Goal: Task Accomplishment & Management: Complete application form

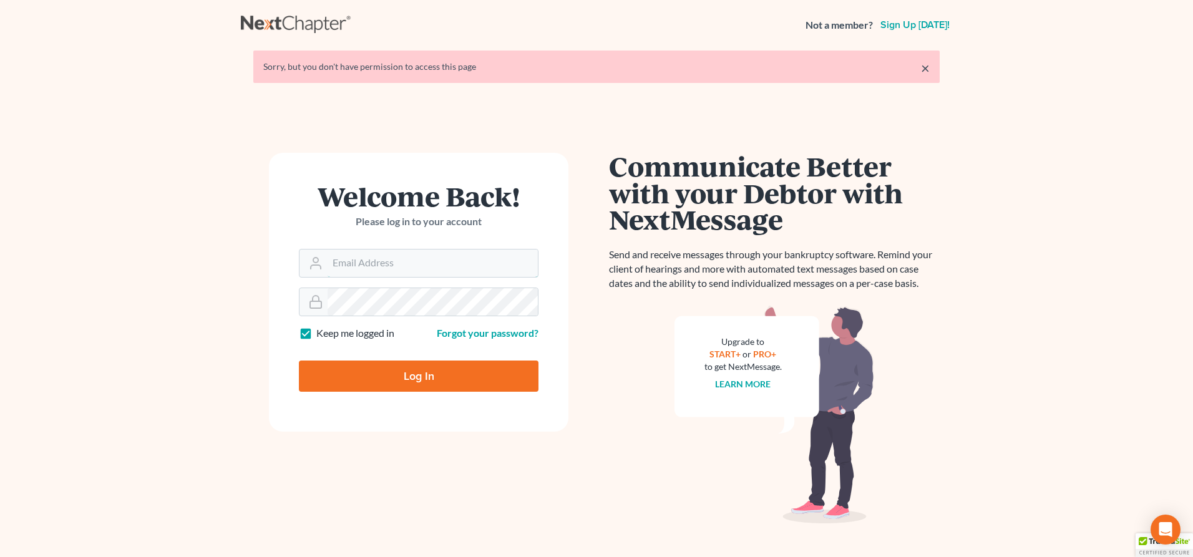
type input "luis@armlawyers.com"
click at [381, 375] on input "Log In" at bounding box center [419, 376] width 240 height 31
type input "Thinking..."
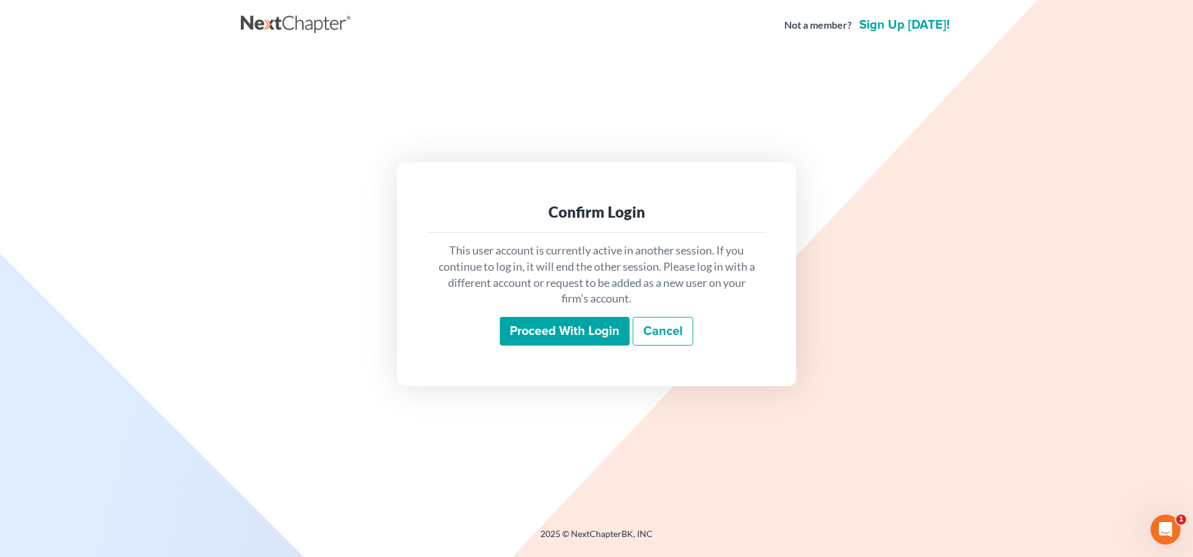
click at [551, 328] on input "Proceed with login" at bounding box center [565, 331] width 130 height 29
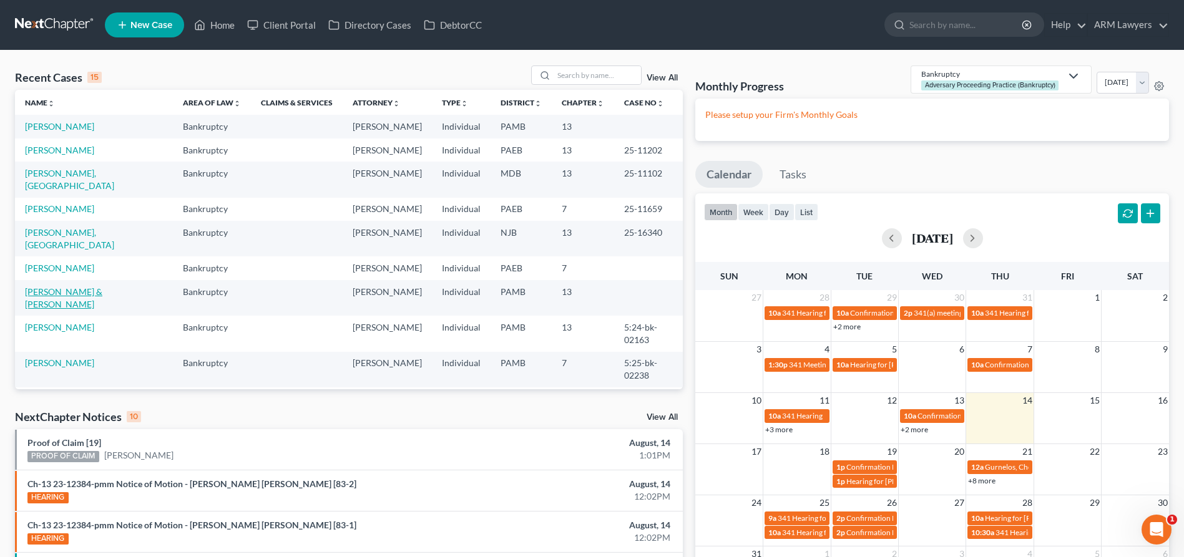
click at [57, 286] on link "Hickey, Stephen & Ruth" at bounding box center [63, 297] width 77 height 23
select select "1"
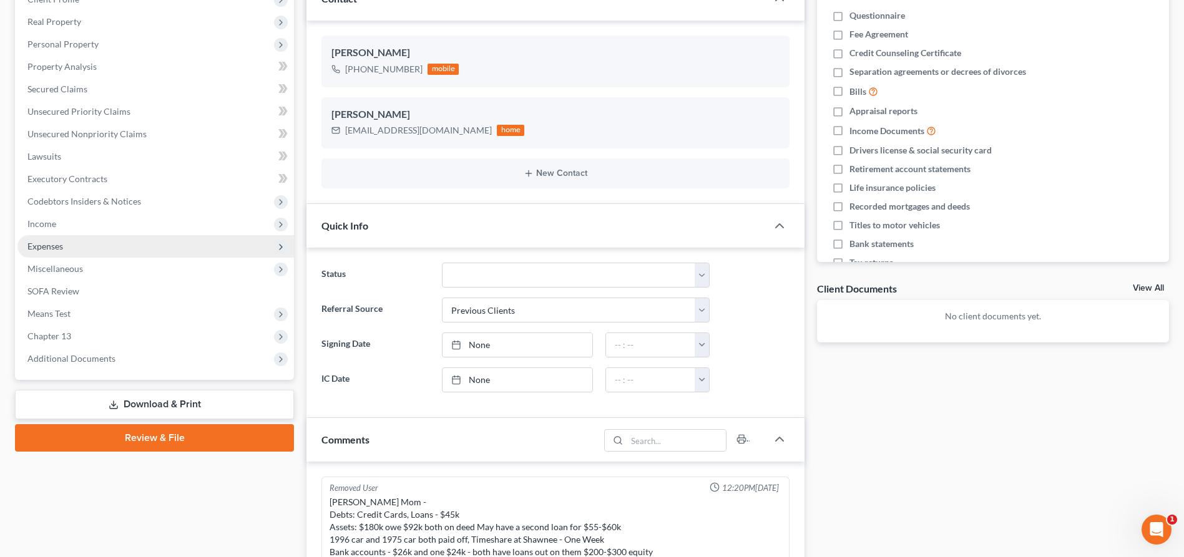
scroll to position [187, 0]
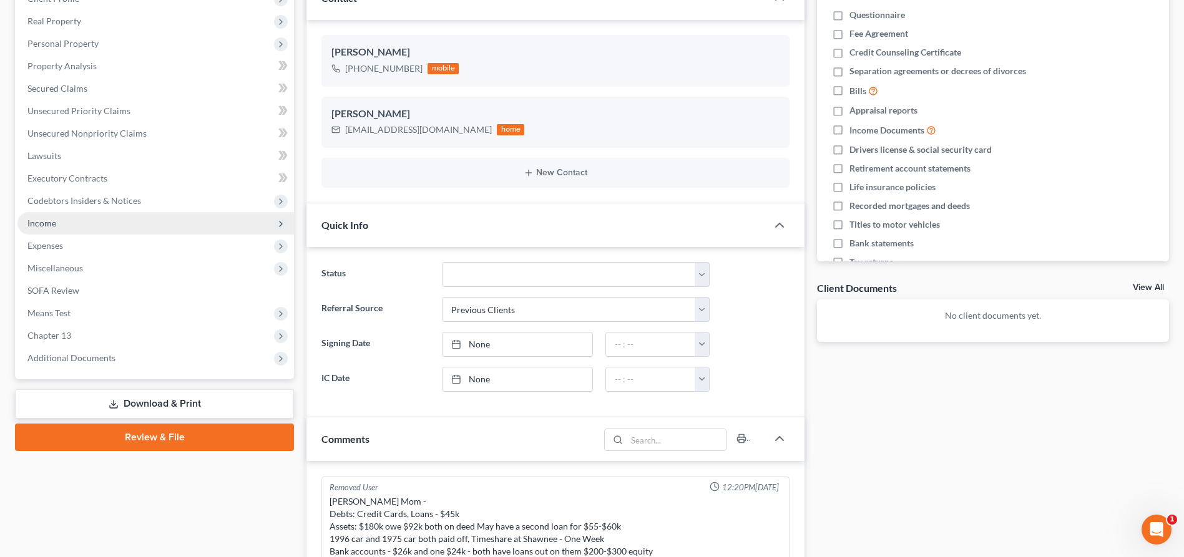
click at [70, 223] on span "Income" at bounding box center [155, 223] width 276 height 22
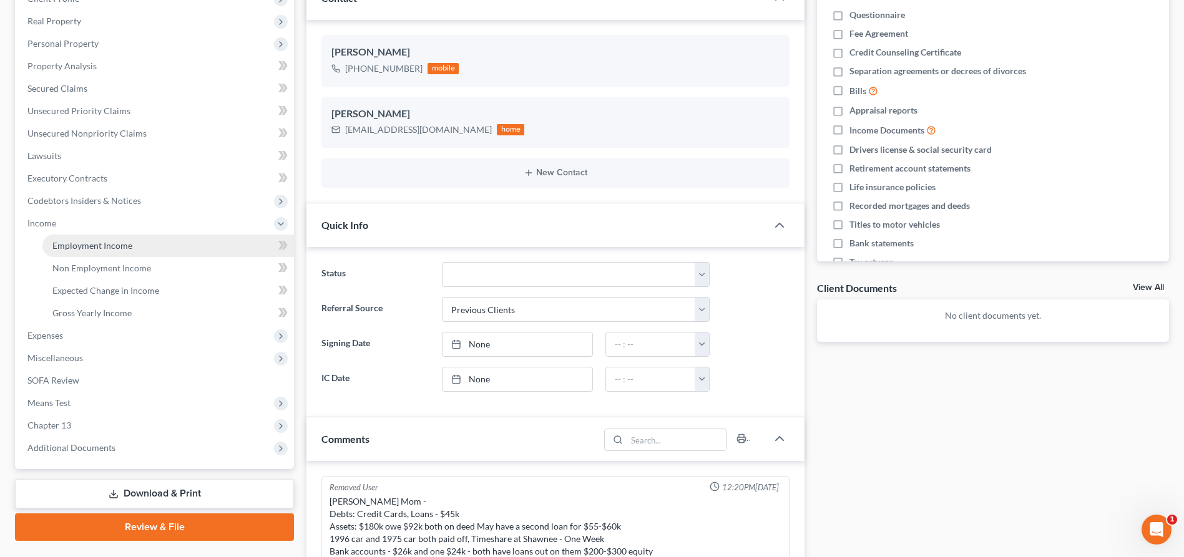
click at [126, 242] on span "Employment Income" at bounding box center [92, 245] width 80 height 11
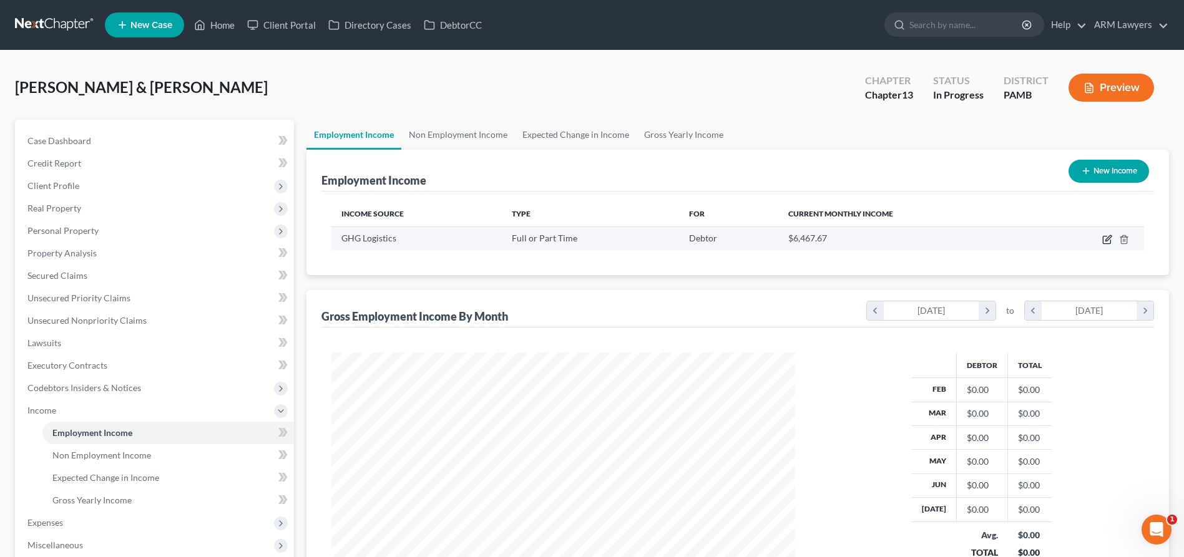
click at [1102, 239] on td at bounding box center [1090, 239] width 107 height 24
click at [1104, 242] on icon "button" at bounding box center [1107, 240] width 10 height 10
select select "0"
select select "39"
select select "2"
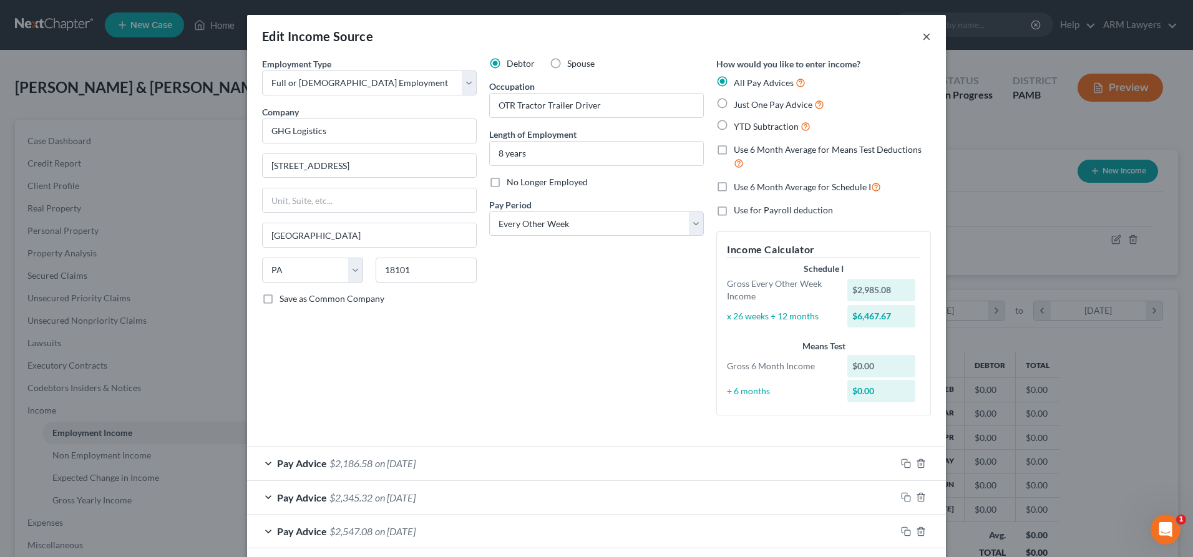
drag, startPoint x: 918, startPoint y: 31, endPoint x: 919, endPoint y: 38, distance: 6.9
click at [922, 33] on button "×" at bounding box center [926, 36] width 9 height 15
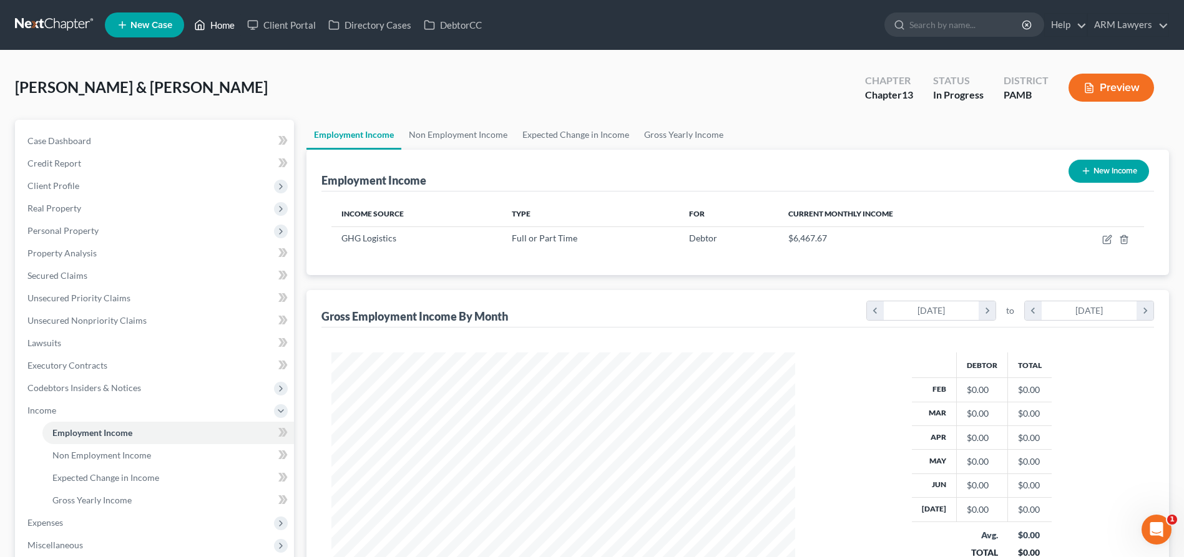
click at [220, 22] on link "Home" at bounding box center [214, 25] width 53 height 22
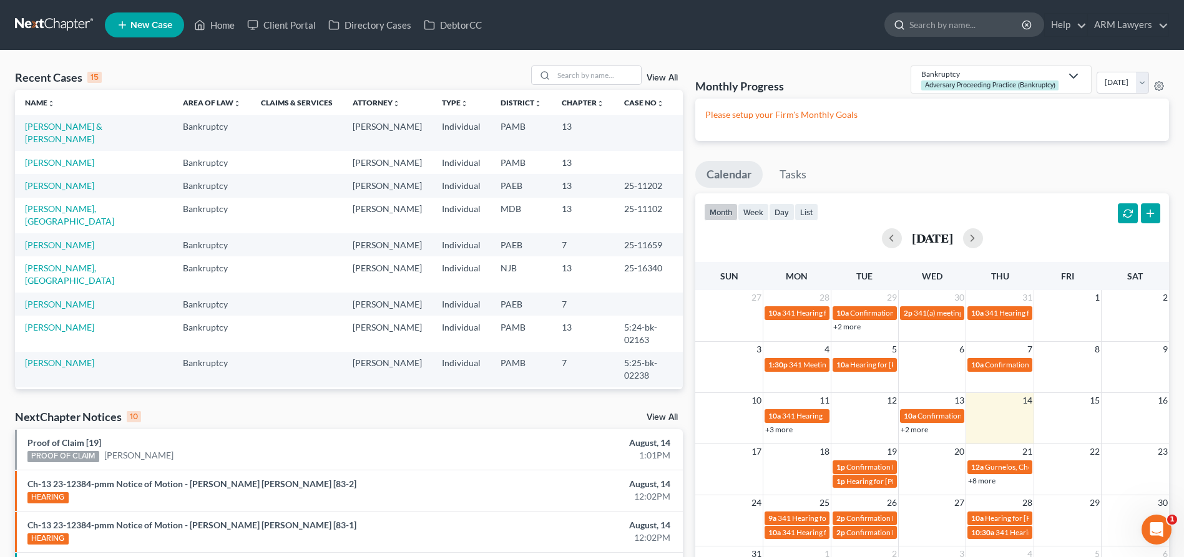
click at [942, 22] on input "search" at bounding box center [966, 24] width 114 height 23
type input "ruth"
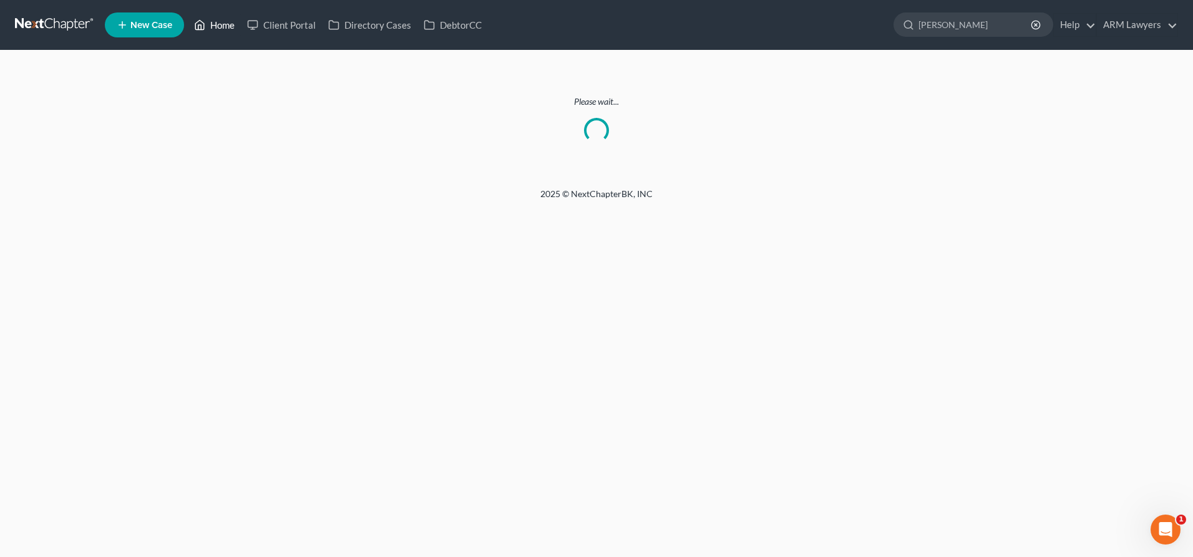
click at [218, 24] on link "Home" at bounding box center [214, 25] width 53 height 22
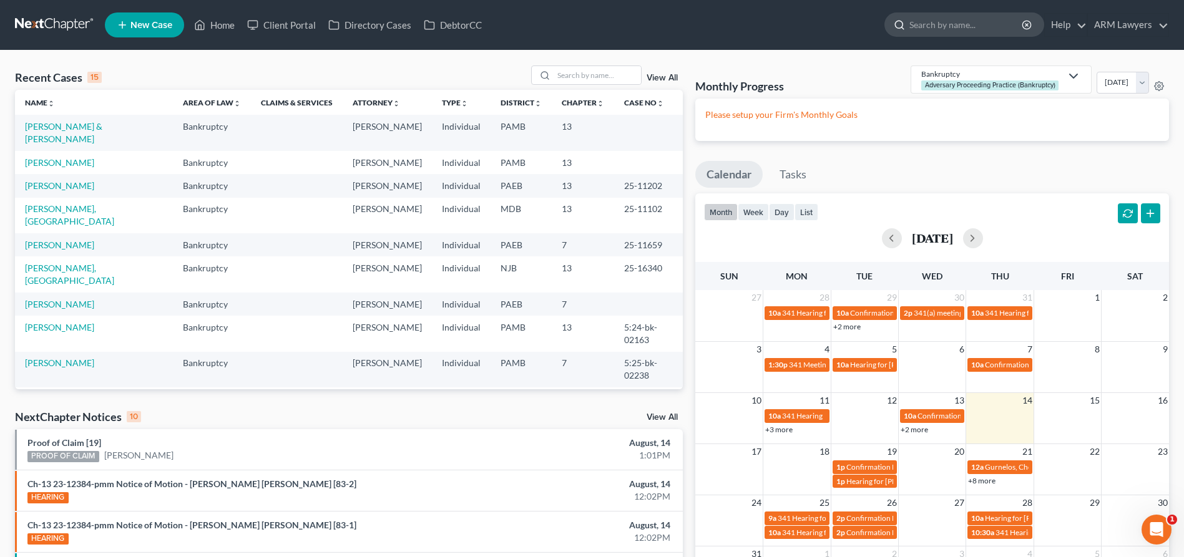
click at [969, 27] on input "search" at bounding box center [966, 24] width 114 height 23
type input "ruth"
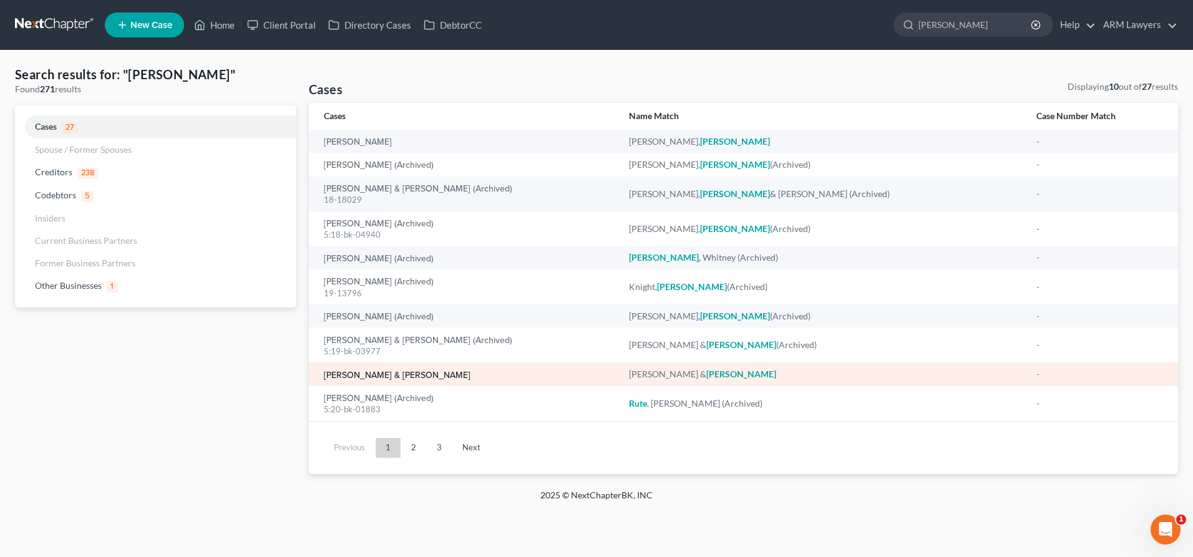
click at [353, 375] on link "Hickey, Stephen & Ruth" at bounding box center [397, 375] width 147 height 9
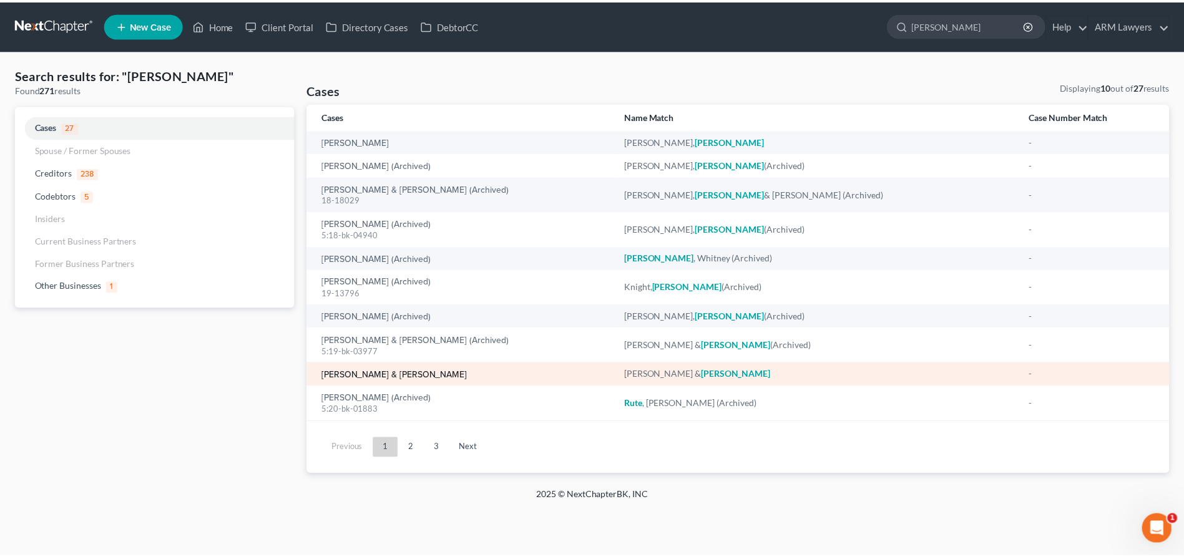
select select "1"
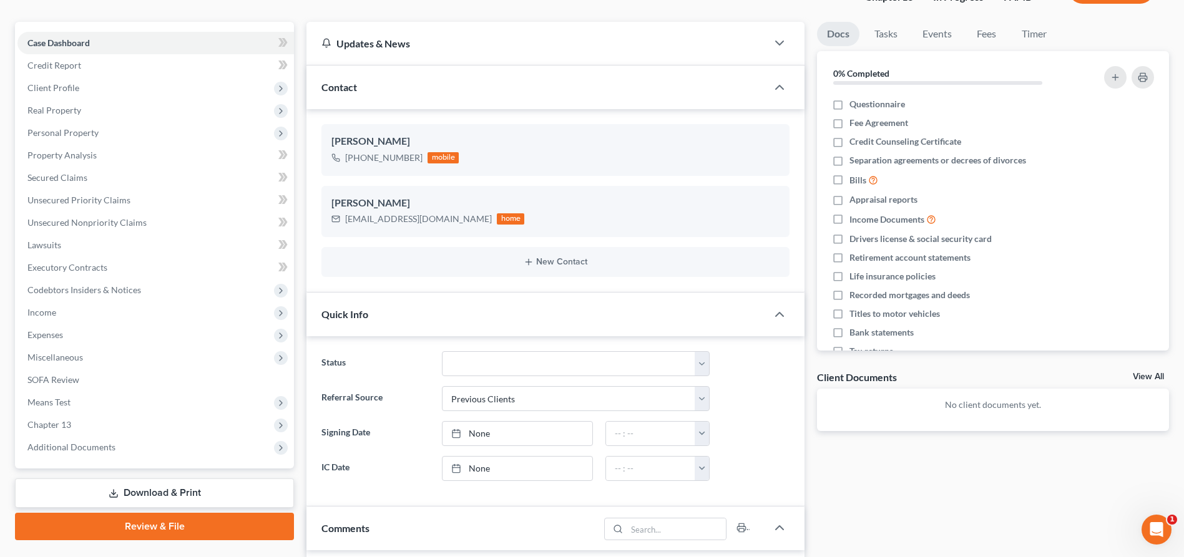
scroll to position [250, 0]
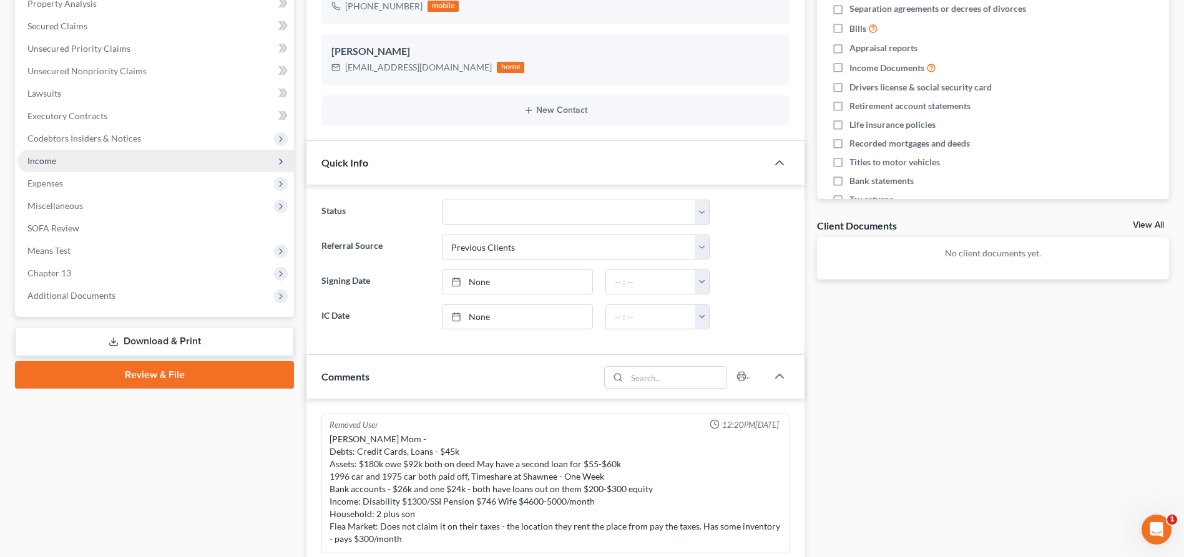
click at [56, 162] on span "Income" at bounding box center [155, 161] width 276 height 22
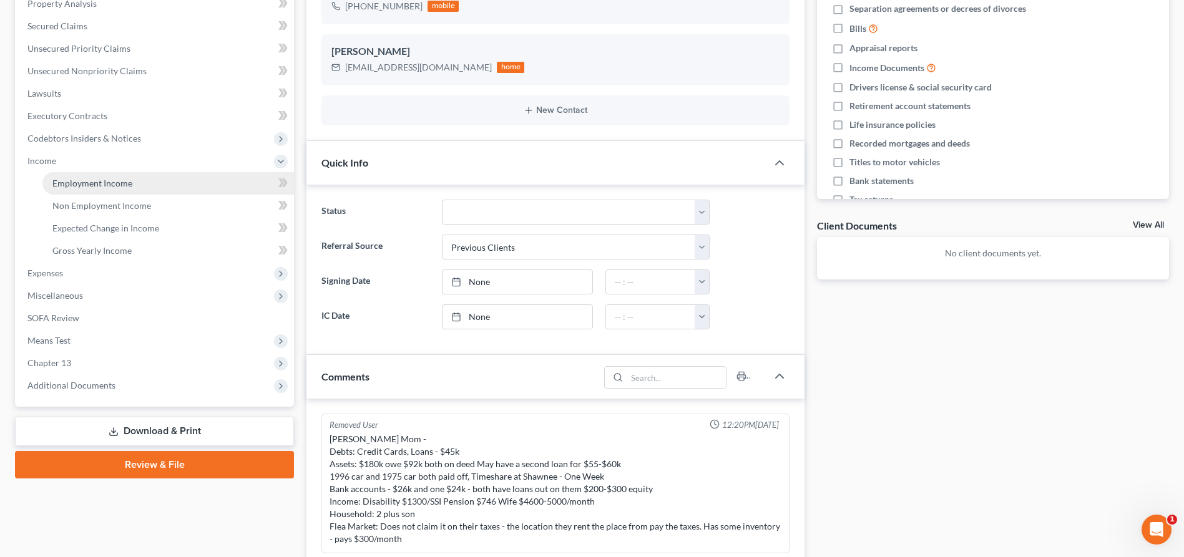
click at [118, 184] on span "Employment Income" at bounding box center [92, 183] width 80 height 11
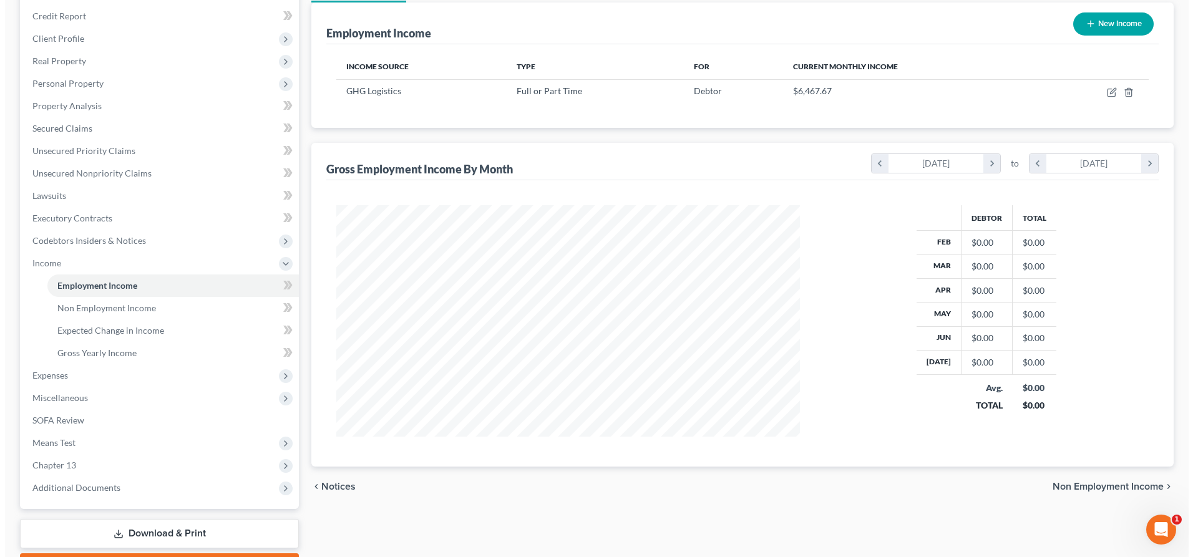
scroll to position [125, 0]
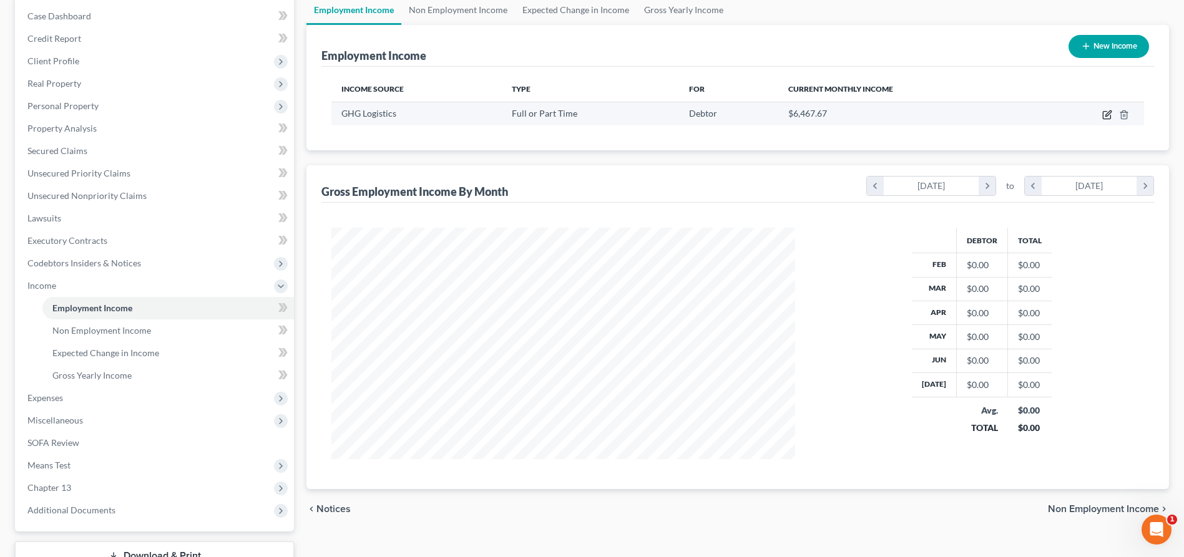
click at [1106, 112] on icon "button" at bounding box center [1107, 115] width 10 height 10
select select "0"
select select "39"
select select "2"
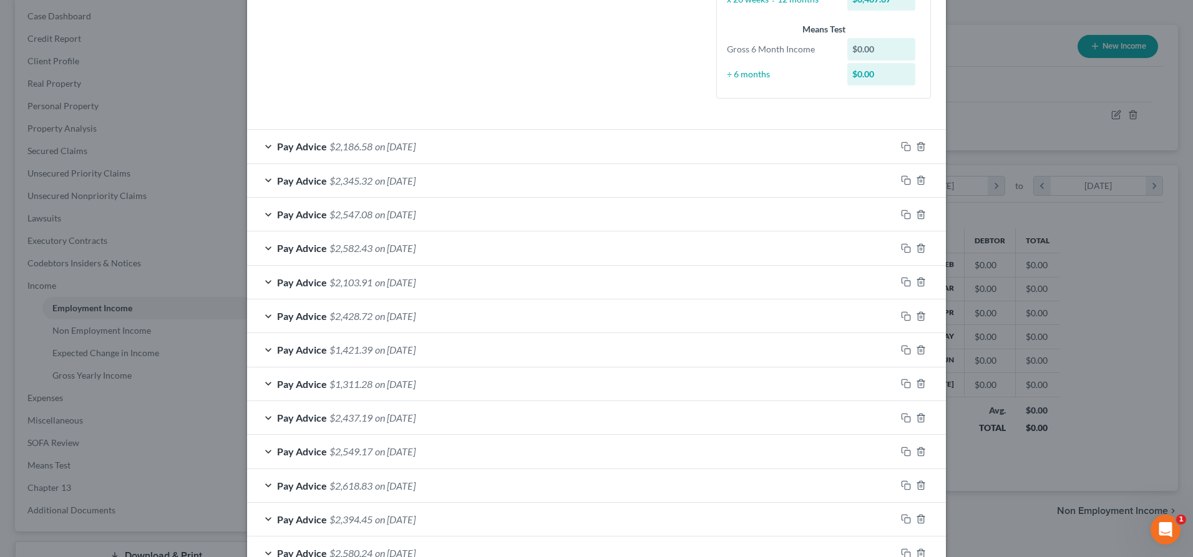
scroll to position [312, 0]
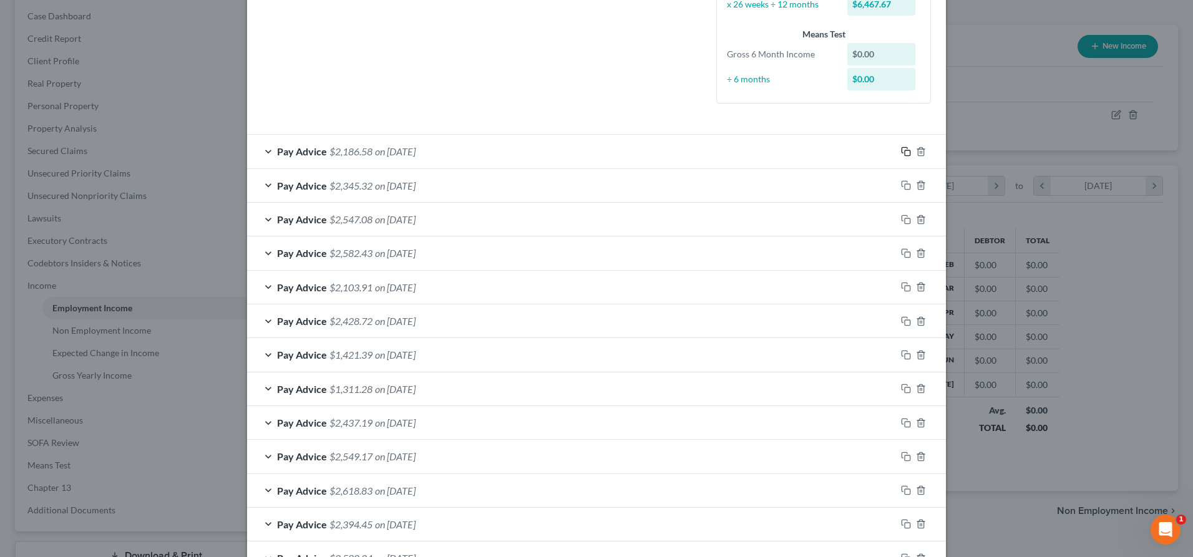
click at [905, 151] on rect "button" at bounding box center [908, 153] width 6 height 6
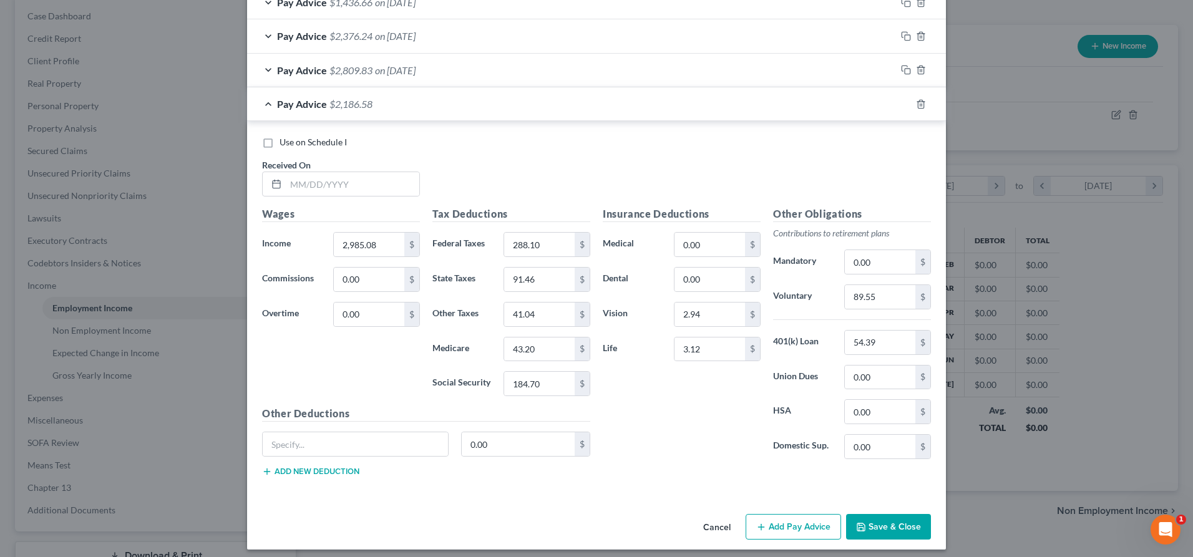
scroll to position [1181, 0]
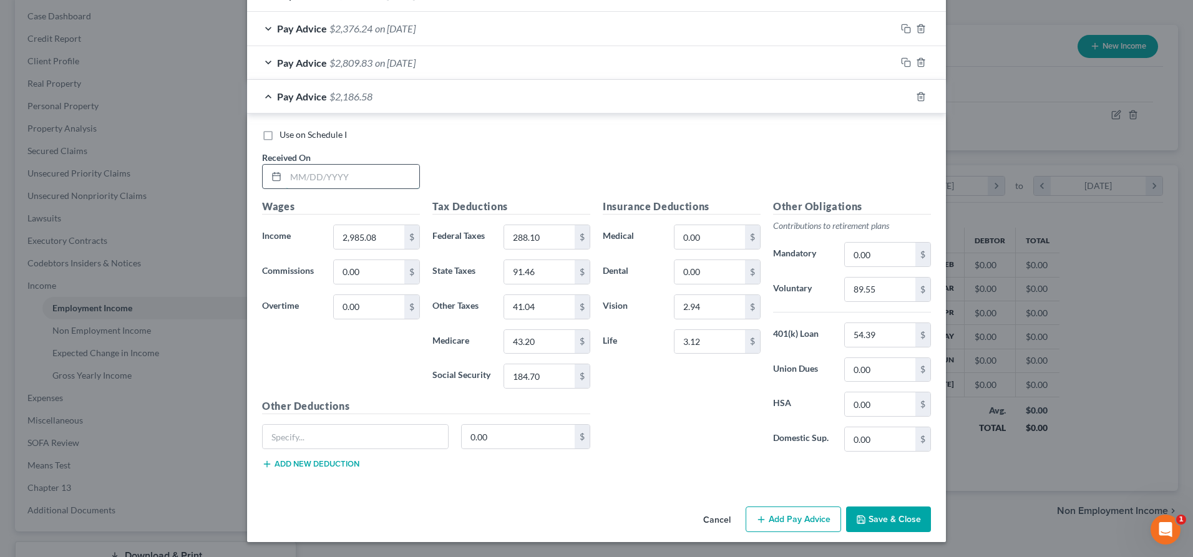
click at [301, 175] on input "text" at bounding box center [353, 177] width 134 height 24
type input "2/21/25"
click at [348, 233] on input "2,985.08" at bounding box center [369, 237] width 71 height 24
drag, startPoint x: 359, startPoint y: 235, endPoint x: 363, endPoint y: 249, distance: 14.1
click at [361, 236] on input "2,9854,108.52.08" at bounding box center [369, 237] width 71 height 24
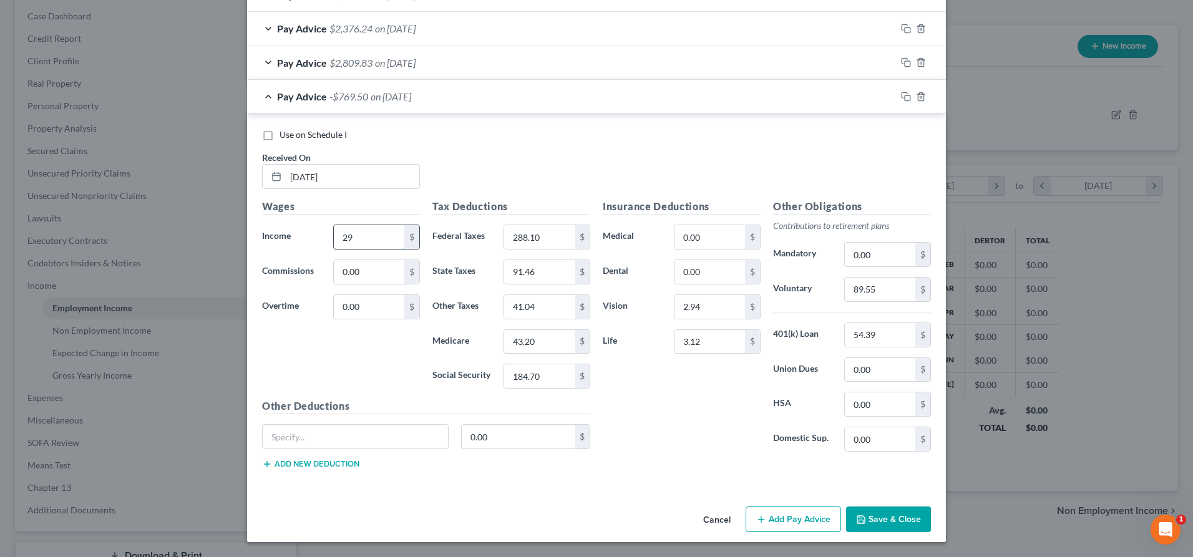
type input "2"
